Goal: Information Seeking & Learning: Compare options

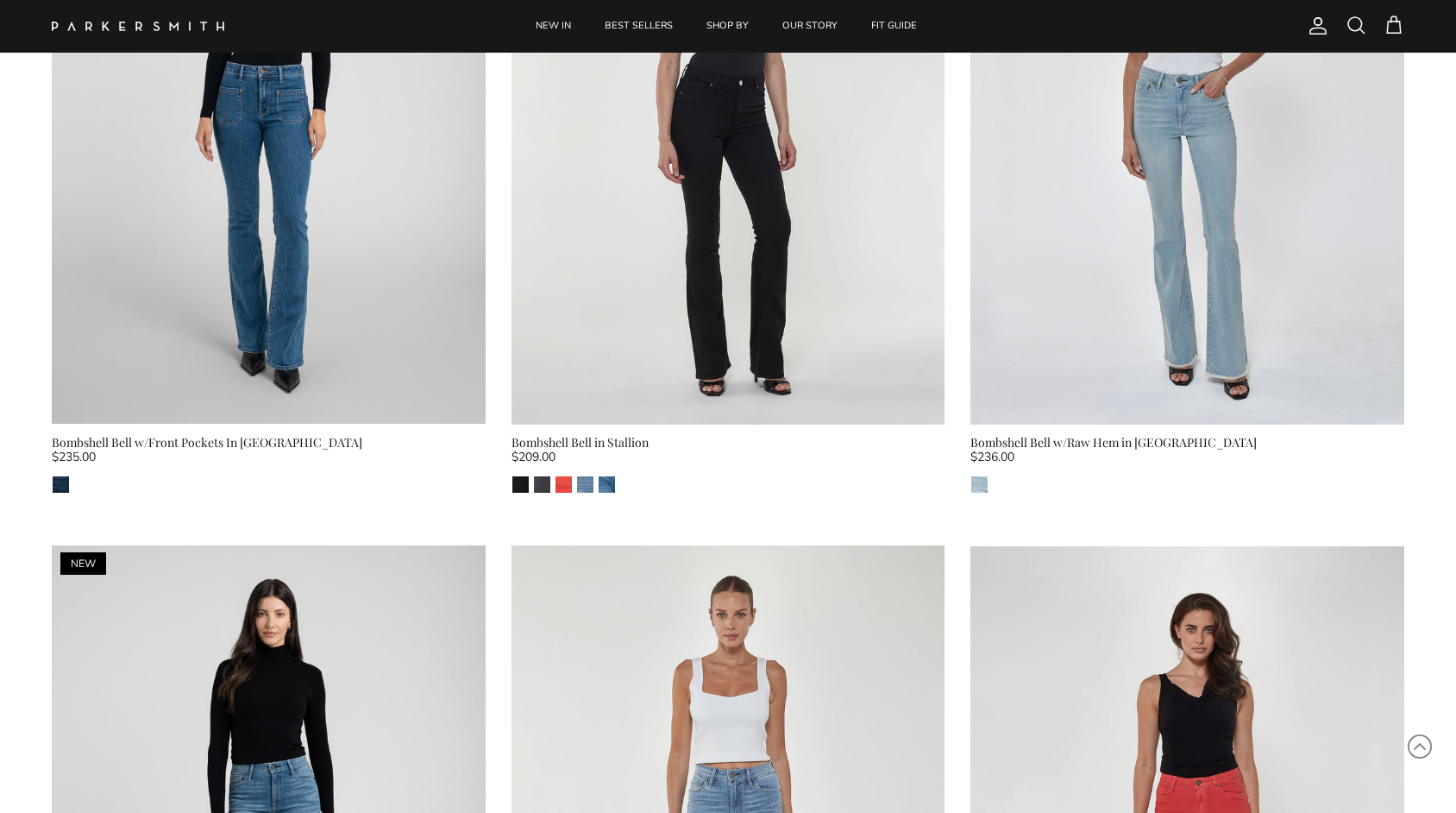
scroll to position [1054, 0]
click at [581, 434] on div "Bombshell Bell in Stallion" at bounding box center [728, 442] width 434 height 19
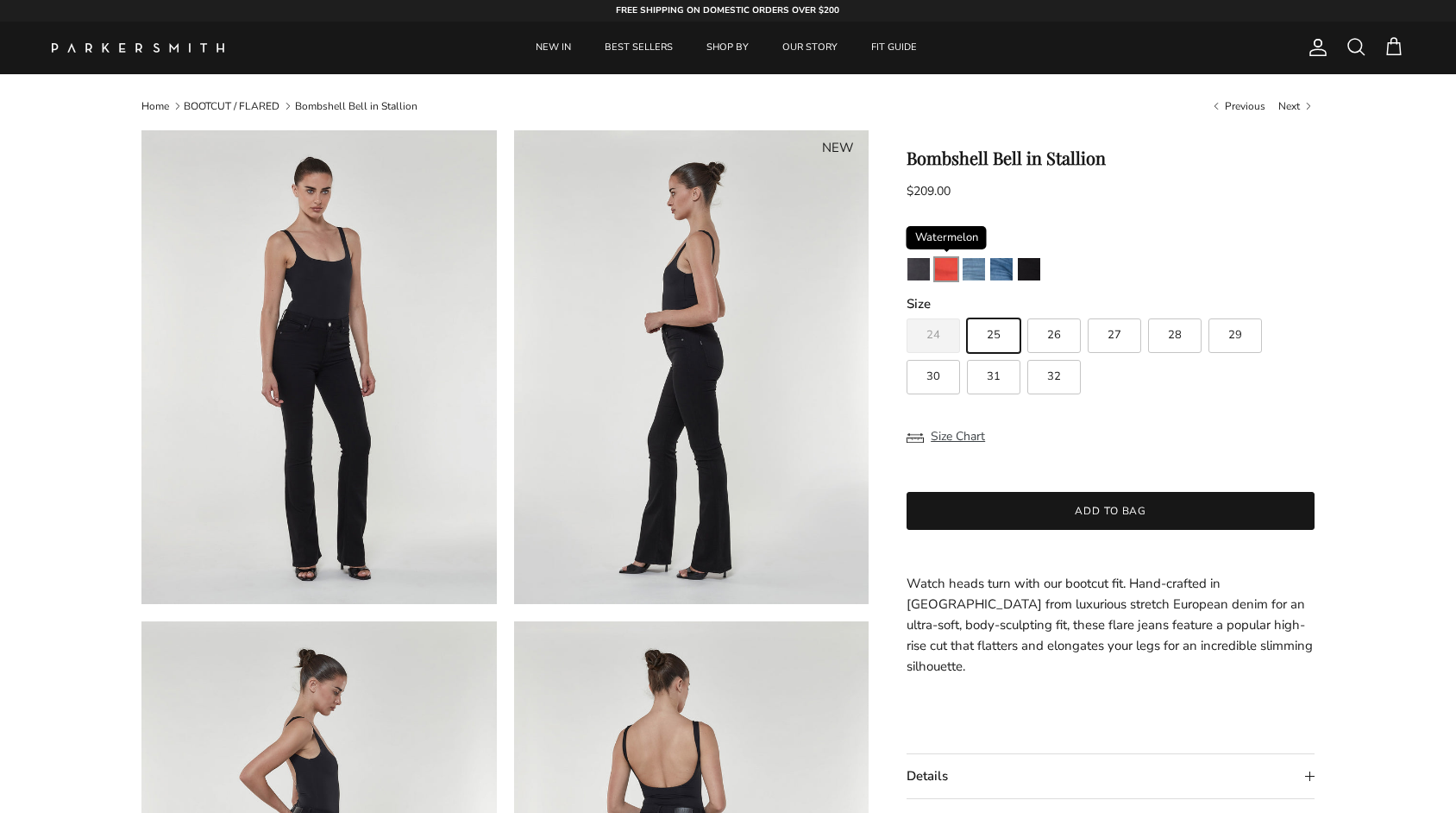
click at [949, 268] on img "Watermelon" at bounding box center [946, 269] width 23 height 23
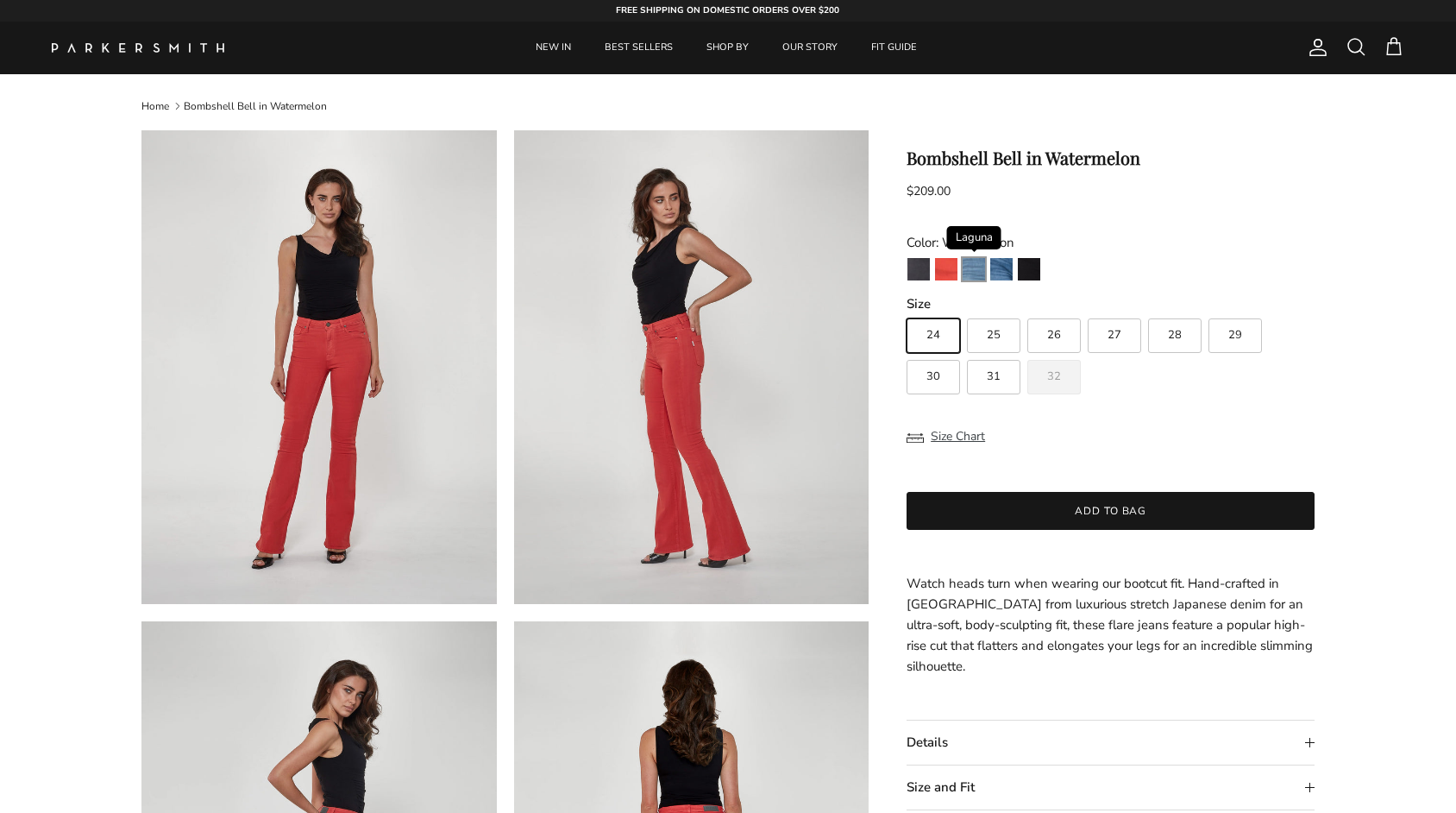
click at [972, 271] on img "Laguna" at bounding box center [974, 269] width 23 height 23
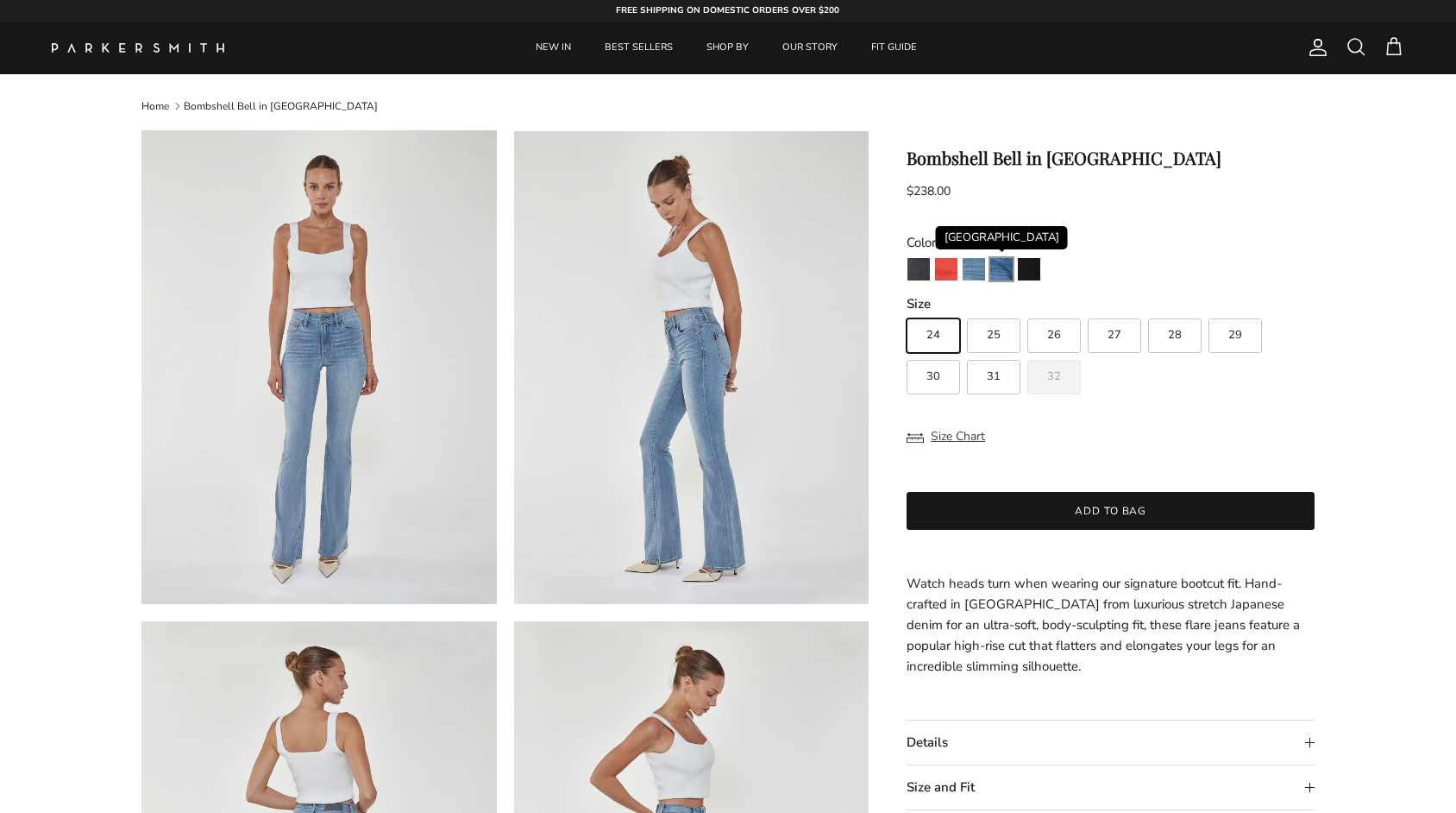
click at [999, 272] on img "Venice" at bounding box center [1001, 269] width 23 height 23
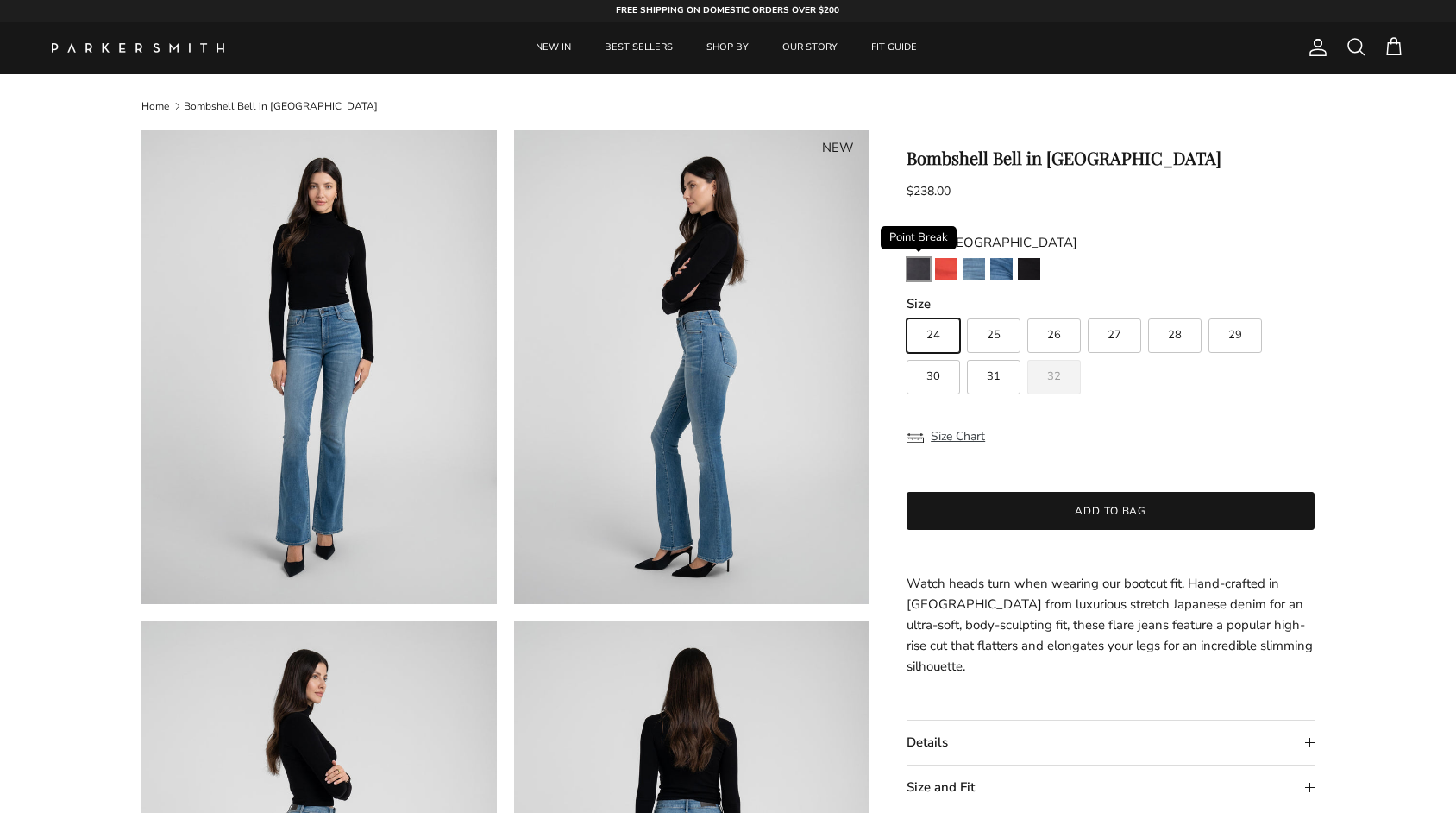
click at [919, 269] on img "Point Break" at bounding box center [919, 269] width 23 height 23
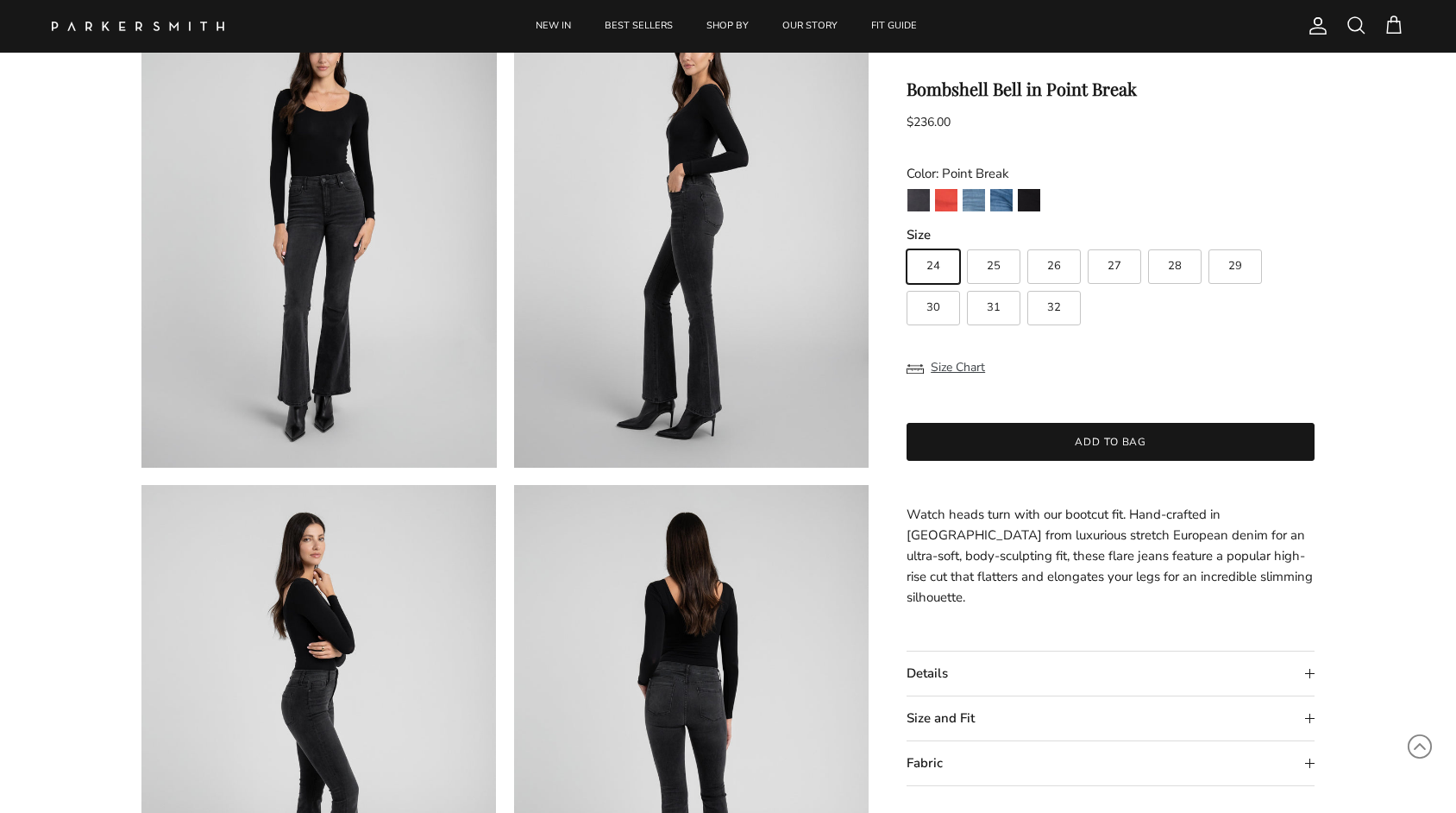
scroll to position [83, 0]
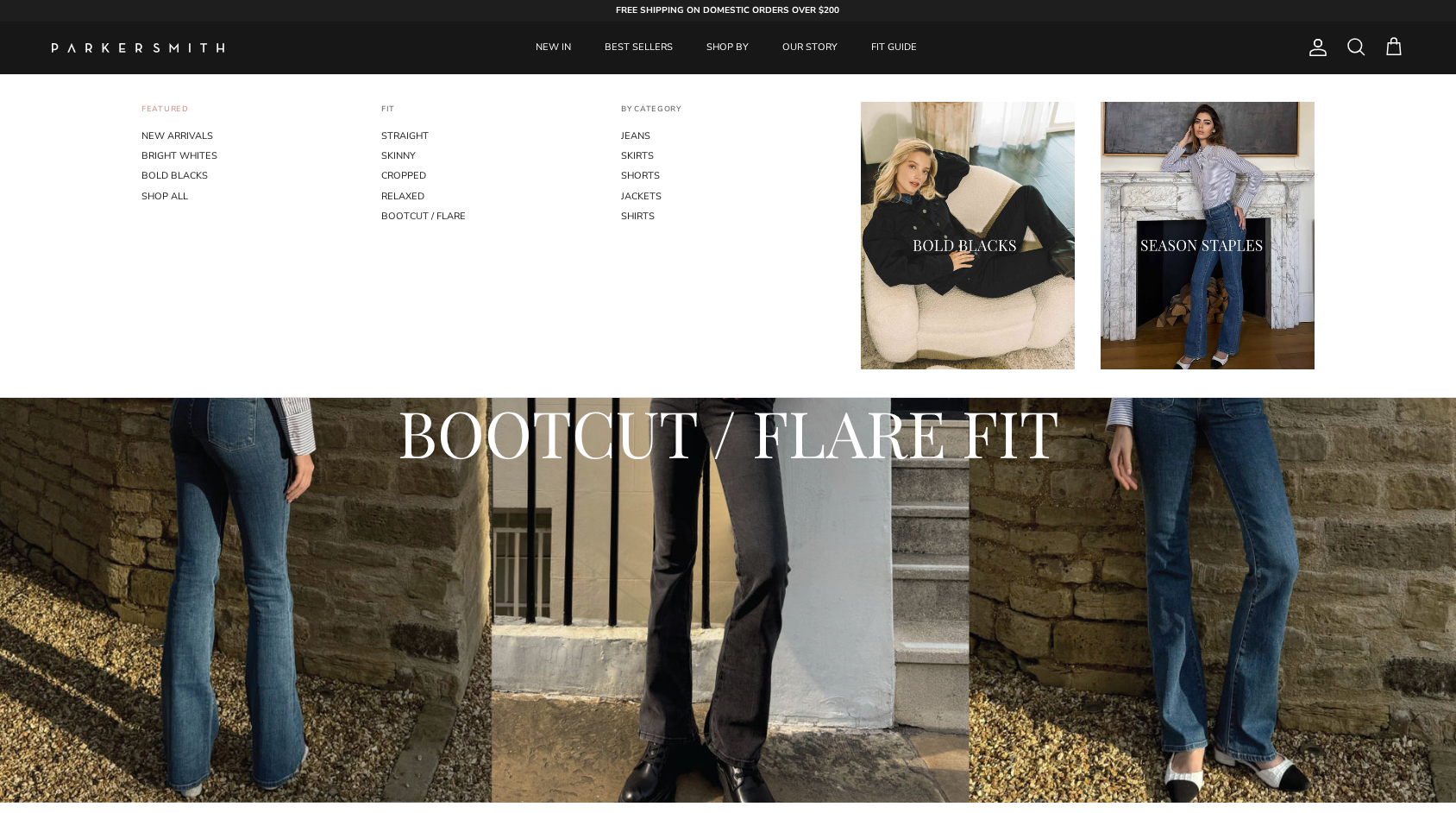
click at [170, 124] on link "FEATURED" at bounding box center [165, 116] width 48 height 23
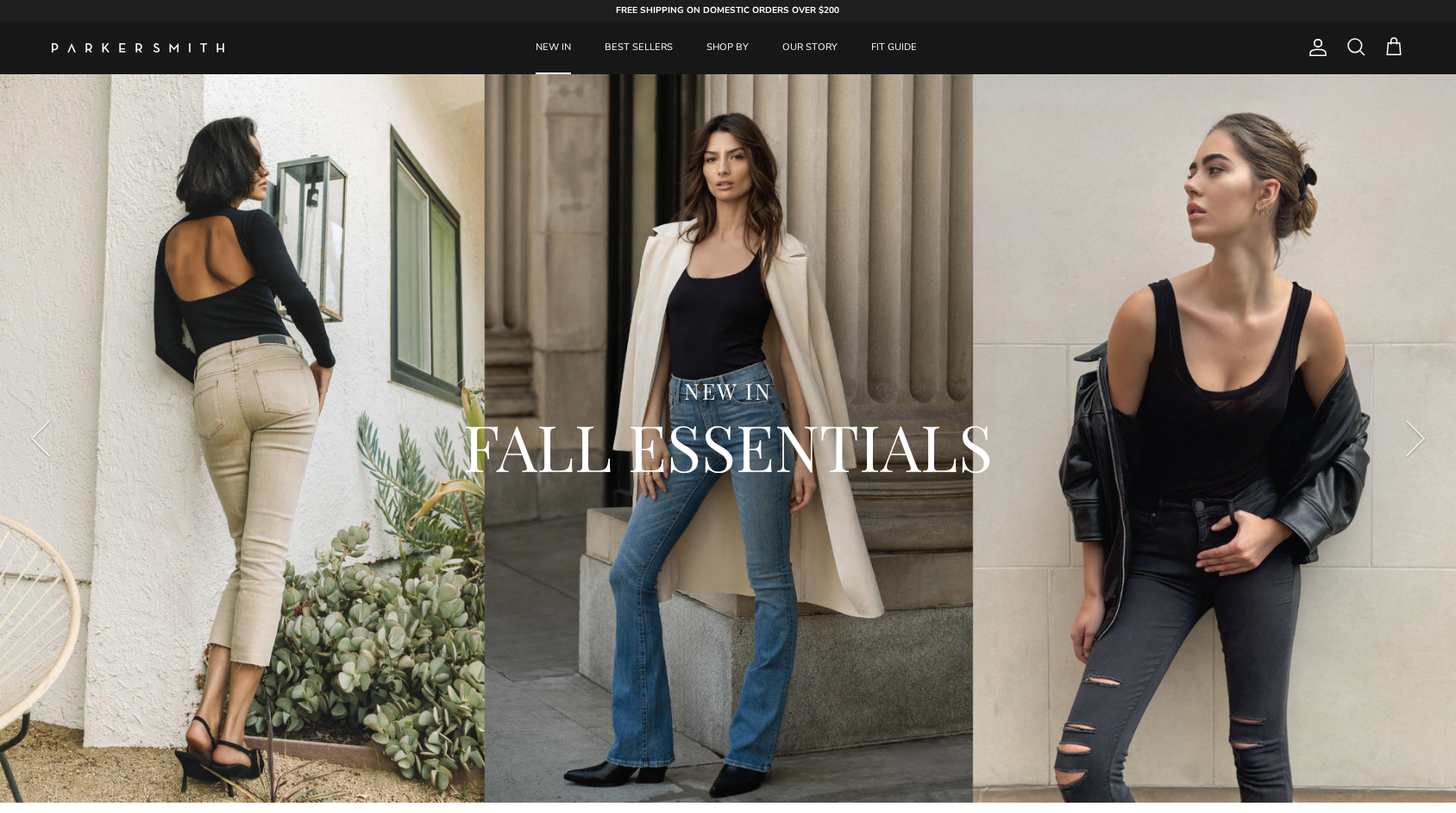
click at [170, 133] on div "NEW IN FALL ESSENTIALS" at bounding box center [728, 438] width 1456 height 728
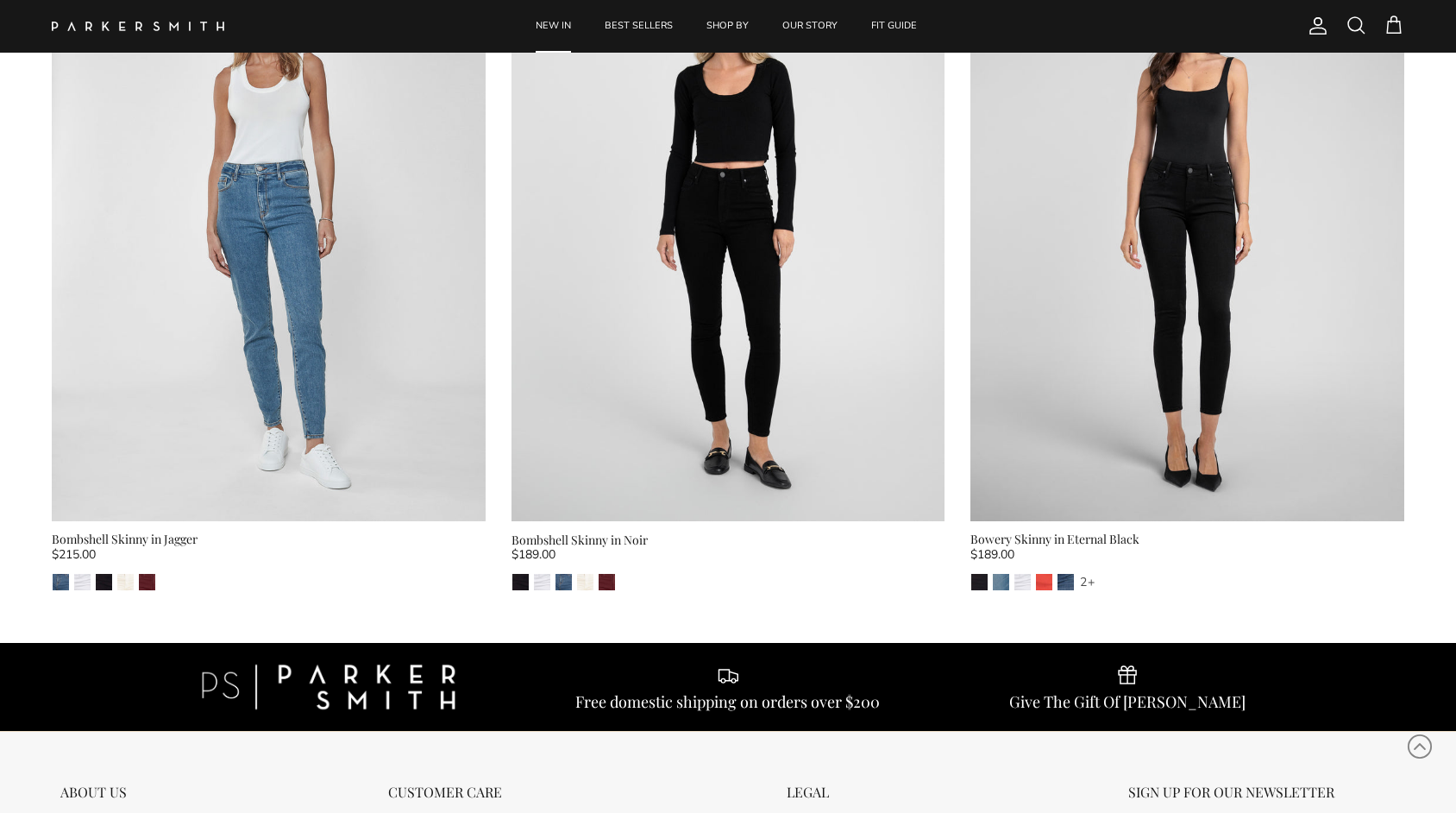
scroll to position [7222, 0]
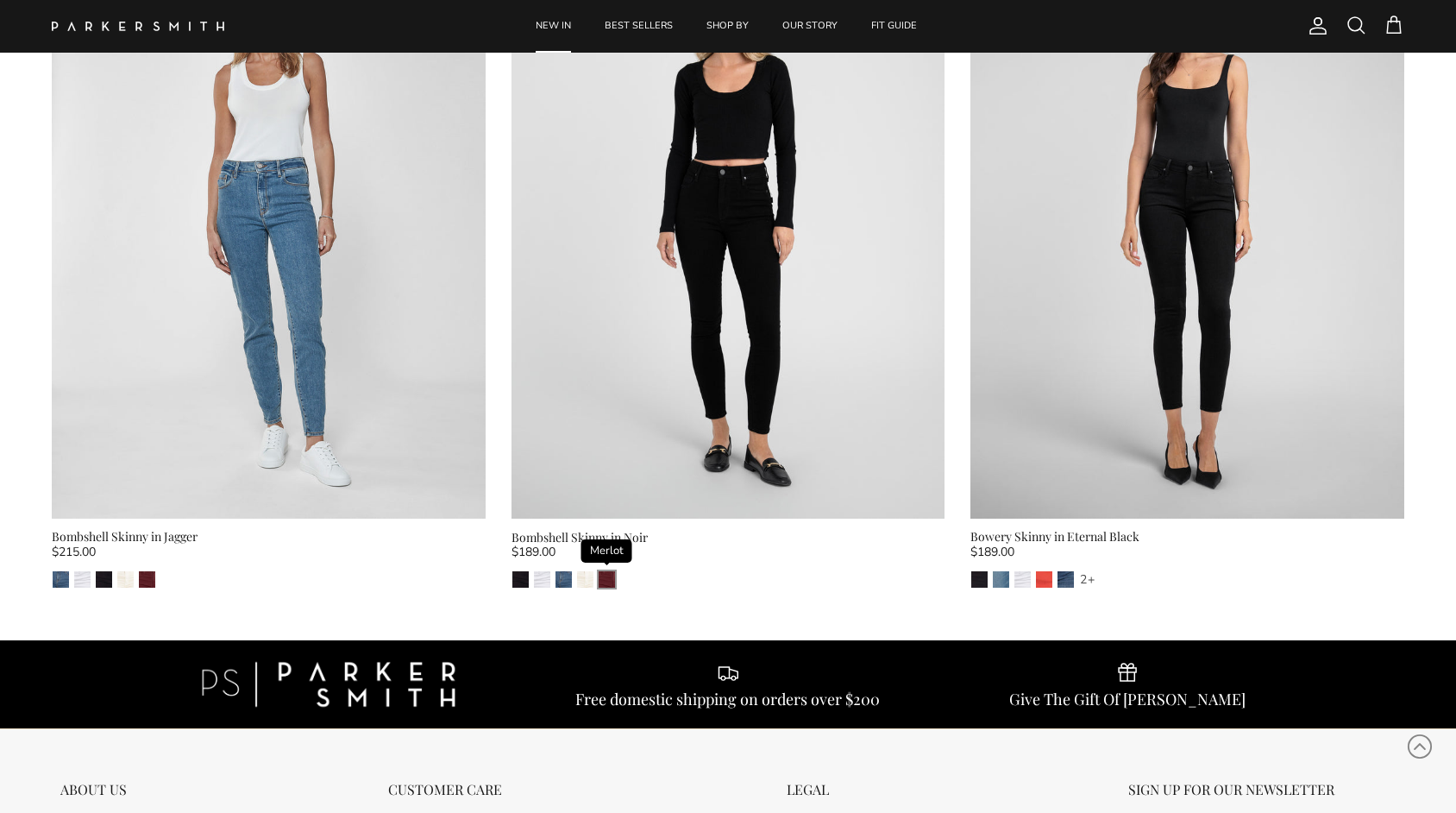
click at [613, 575] on img "Merlot" at bounding box center [606, 579] width 16 height 17
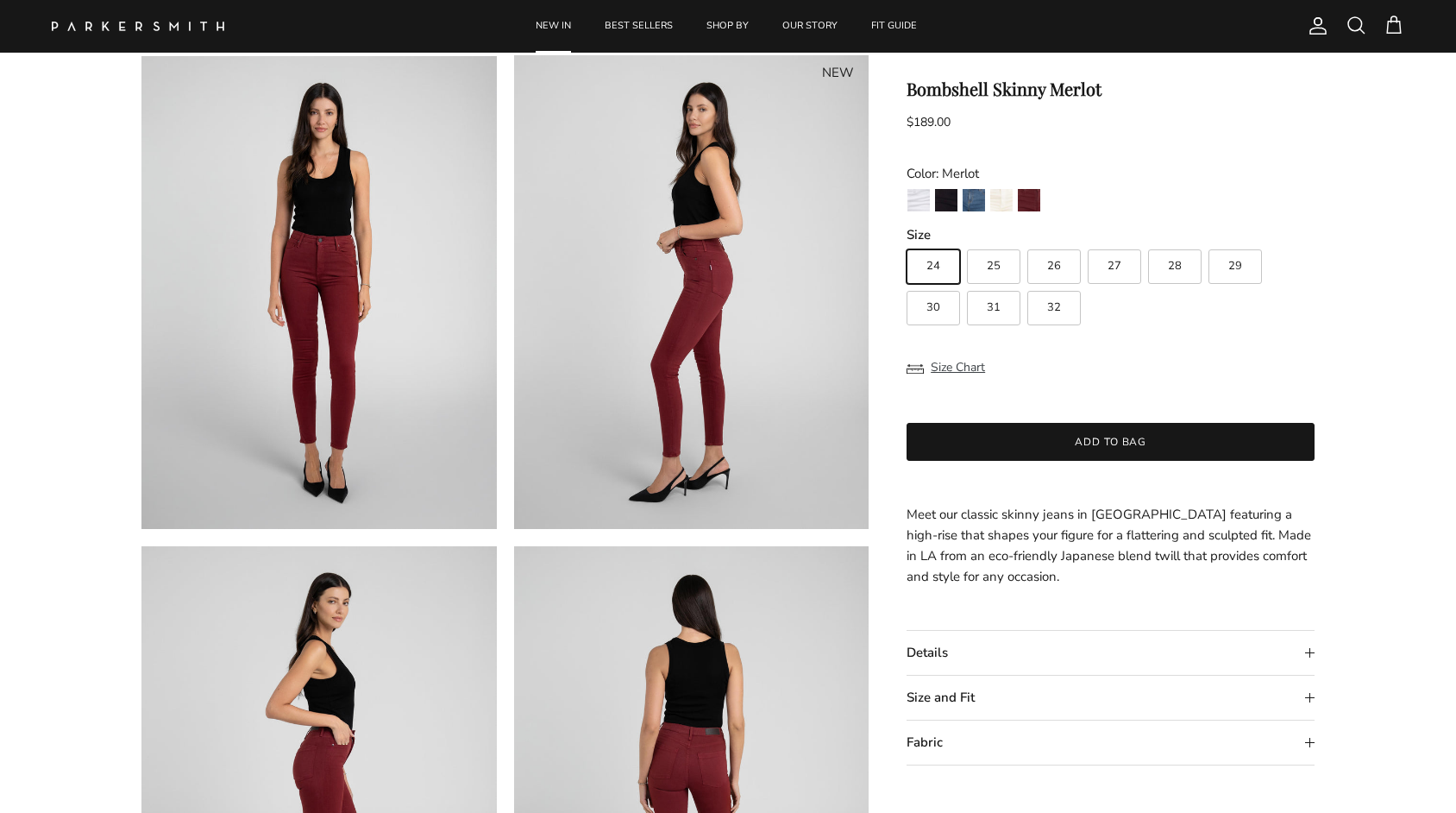
scroll to position [94, 0]
